Goal: Contribute content

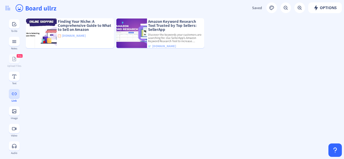
click at [12, 95] on rect at bounding box center [14, 93] width 5 height 5
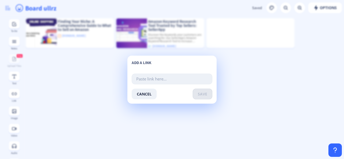
click at [157, 79] on input "text" at bounding box center [172, 79] width 81 height 11
paste input "[URL][DOMAIN_NAME]"
type input "[URL][DOMAIN_NAME]"
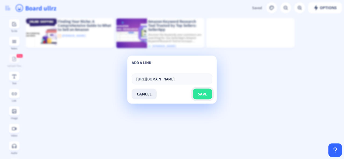
click at [203, 94] on span "save" at bounding box center [202, 94] width 9 height 4
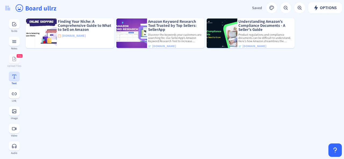
click at [13, 80] on button at bounding box center [14, 76] width 11 height 9
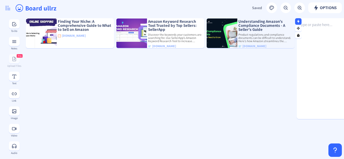
click at [225, 31] on img at bounding box center [222, 34] width 31 height 30
